Goal: Information Seeking & Learning: Check status

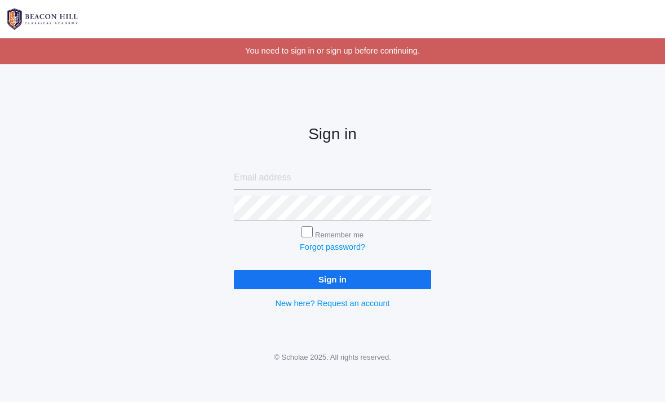
scroll to position [79, 0]
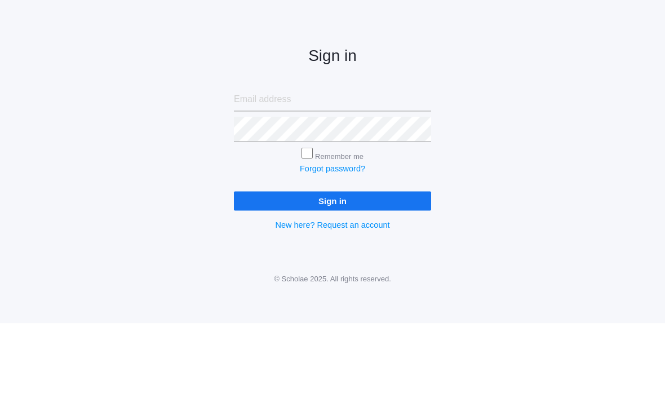
click at [315, 166] on input "email" at bounding box center [332, 178] width 197 height 25
type input "[EMAIL_ADDRESS][DOMAIN_NAME]"
click at [333, 270] on input "Sign in" at bounding box center [332, 279] width 197 height 19
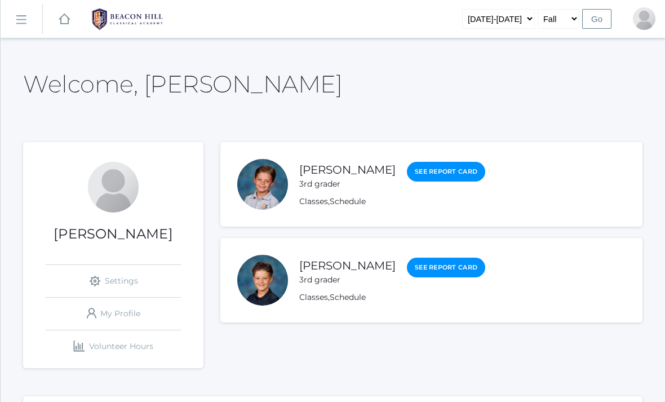
click at [329, 188] on div "3rd grader" at bounding box center [347, 184] width 96 height 12
click at [334, 163] on link "Nash Dickey" at bounding box center [347, 170] width 96 height 14
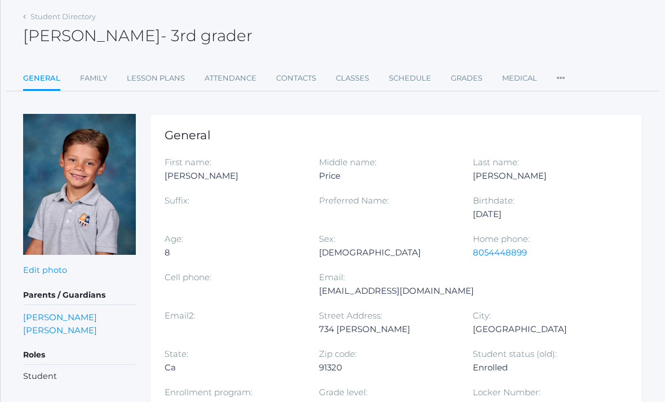
scroll to position [42, 0]
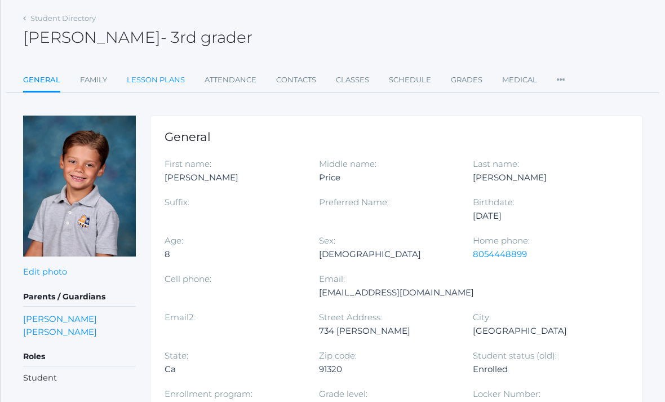
click at [164, 80] on link "Lesson Plans" at bounding box center [156, 80] width 58 height 23
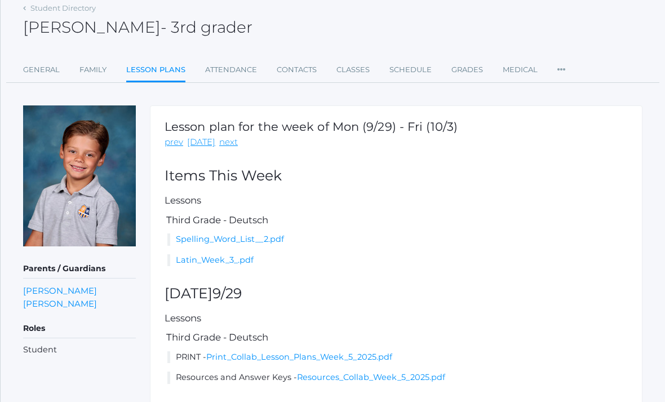
scroll to position [57, 0]
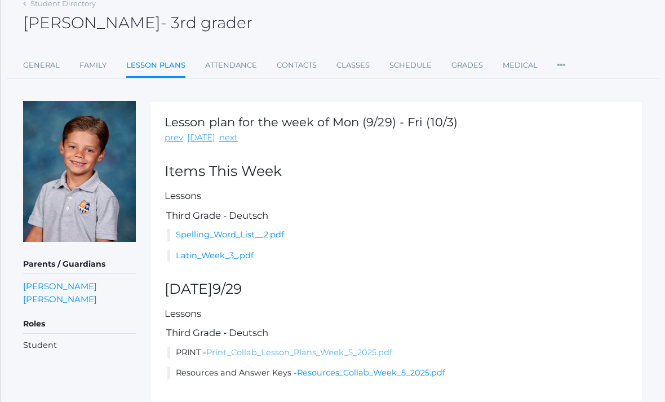
click at [304, 347] on link "Print_Collab_Lesson_Plans_Week_5_2025.pdf" at bounding box center [299, 352] width 186 height 10
